Goal: Task Accomplishment & Management: Complete application form

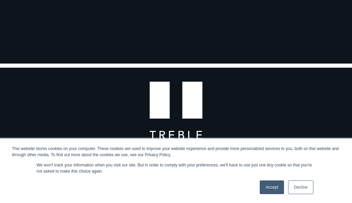
click at [274, 188] on link "Accept" at bounding box center [272, 188] width 24 height 14
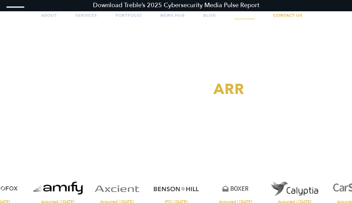
click at [243, 12] on link "Careers" at bounding box center [245, 15] width 21 height 17
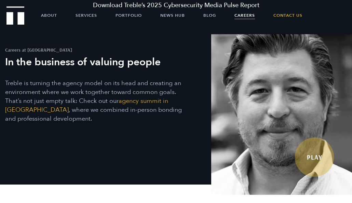
click at [315, 156] on link "Play" at bounding box center [314, 157] width 39 height 39
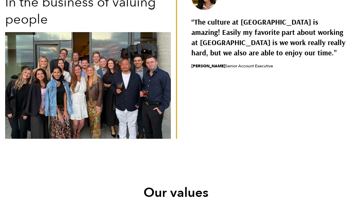
scroll to position [664, 0]
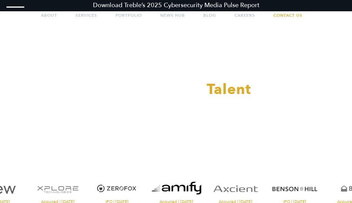
click at [238, 15] on div at bounding box center [176, 101] width 352 height 203
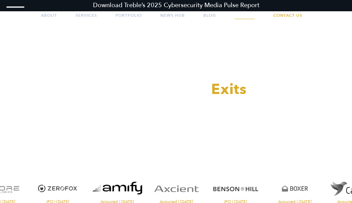
click at [244, 16] on link "Careers" at bounding box center [245, 15] width 21 height 17
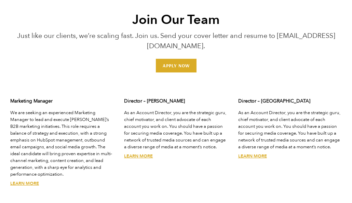
scroll to position [1765, 0]
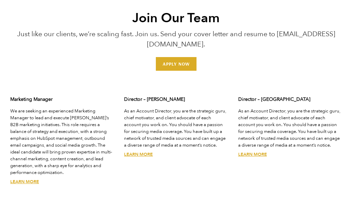
click at [22, 148] on div "Marketing Manager We are seeking an experienced Marketing Manager to lead and e…" at bounding box center [62, 145] width 114 height 108
click at [24, 179] on link "Learn More" at bounding box center [24, 182] width 29 height 6
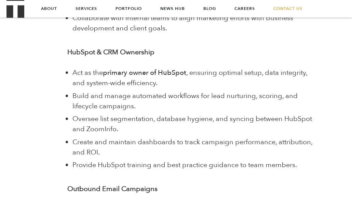
scroll to position [474, 0]
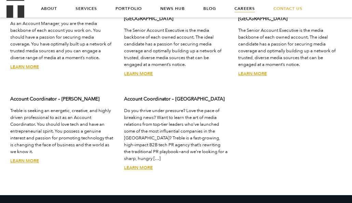
scroll to position [1960, 0]
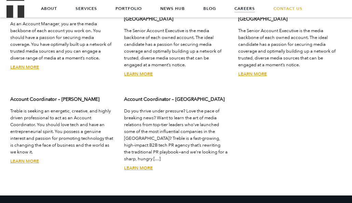
click at [21, 158] on link "Learn More" at bounding box center [24, 161] width 29 height 6
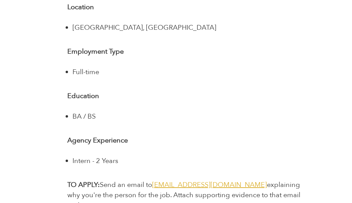
scroll to position [1197, 0]
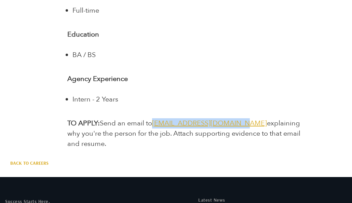
drag, startPoint x: 155, startPoint y: 124, endPoint x: 237, endPoint y: 121, distance: 81.8
click at [237, 121] on p "TO APPLY: Send an email to jointheteam@treblepr.com explaining why you're the p…" at bounding box center [190, 133] width 246 height 31
copy span "jointheteam@treblepr.com"
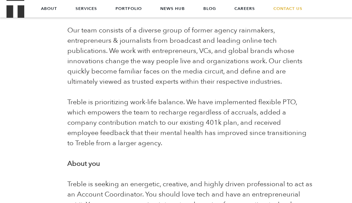
scroll to position [0, 0]
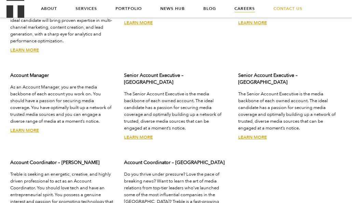
scroll to position [1896, 0]
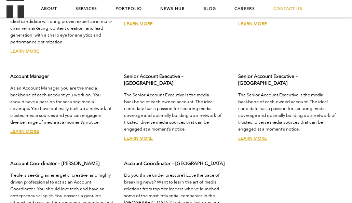
click at [31, 129] on link "Learn More" at bounding box center [24, 132] width 29 height 6
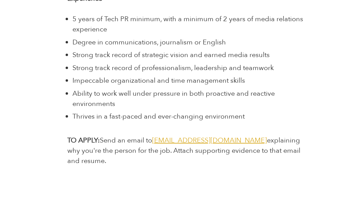
scroll to position [1583, 0]
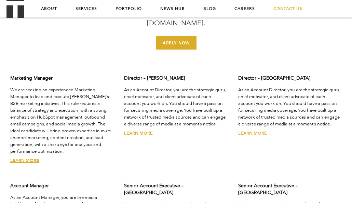
scroll to position [1783, 0]
